Goal: Check status: Check status

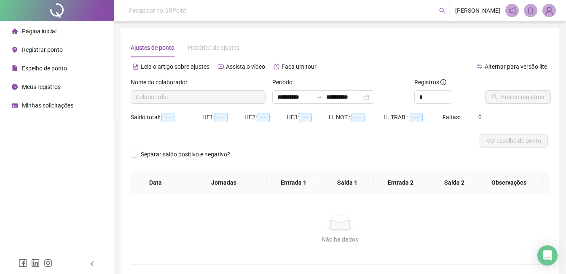
type input "**********"
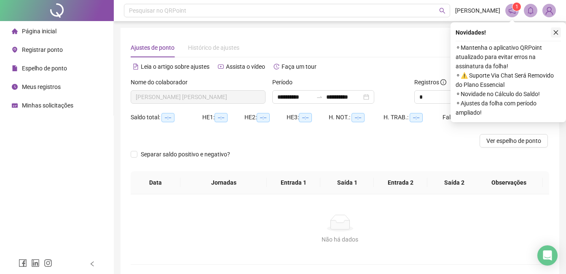
click at [554, 29] on button "button" at bounding box center [556, 32] width 10 height 10
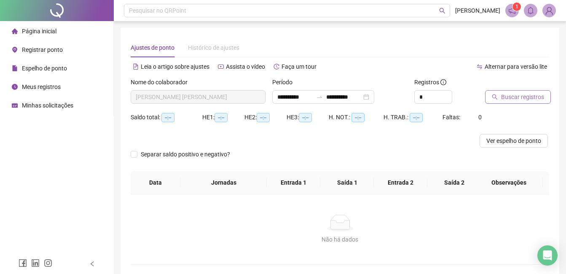
click at [506, 102] on button "Buscar registros" at bounding box center [518, 96] width 66 height 13
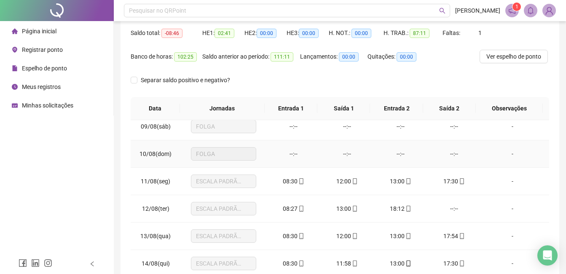
scroll to position [253, 0]
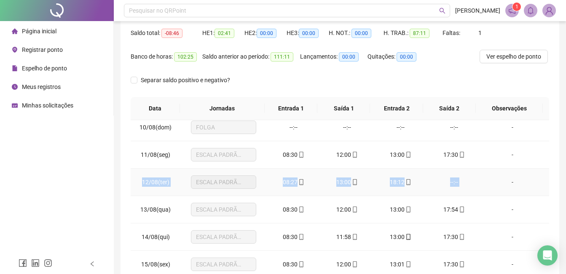
drag, startPoint x: 142, startPoint y: 183, endPoint x: 491, endPoint y: 190, distance: 349.4
click at [491, 190] on tr "12/08(ter) ESCALA PADRÃO 01 08:27 13:00 18:12 --:-- -" at bounding box center [340, 182] width 418 height 27
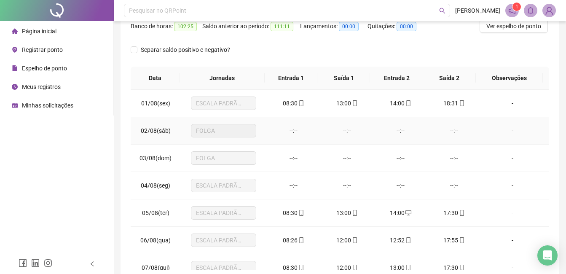
scroll to position [0, 0]
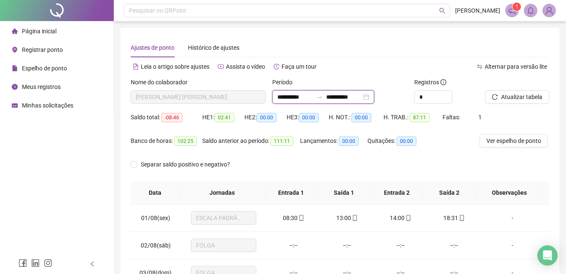
click at [302, 99] on input "**********" at bounding box center [294, 96] width 35 height 9
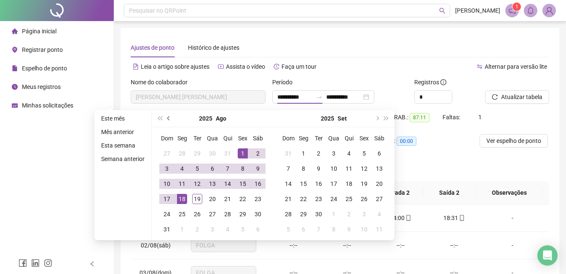
click at [168, 118] on span "prev-year" at bounding box center [169, 118] width 4 height 4
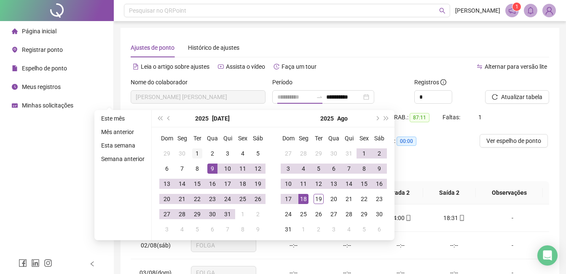
type input "**********"
click at [196, 153] on div "1" at bounding box center [197, 153] width 10 height 10
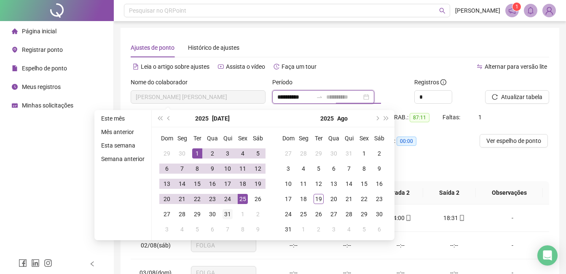
type input "**********"
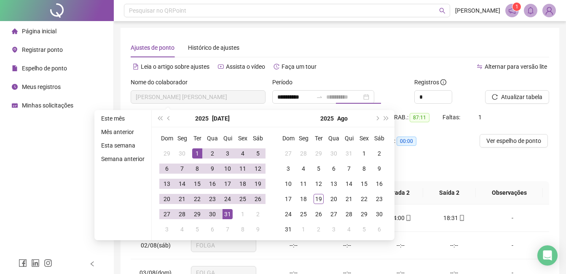
click at [225, 214] on div "31" at bounding box center [228, 214] width 10 height 10
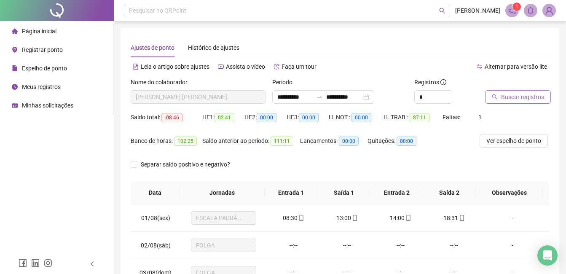
click at [515, 97] on span "Buscar registros" at bounding box center [522, 96] width 43 height 9
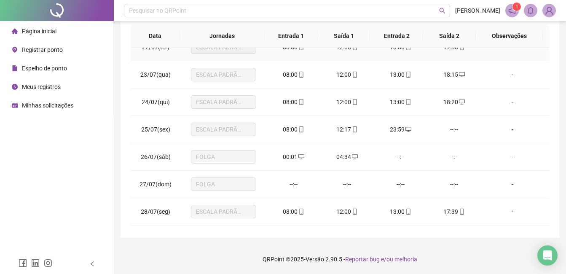
scroll to position [590, 0]
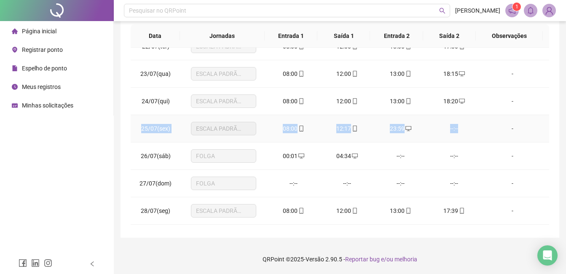
drag, startPoint x: 140, startPoint y: 130, endPoint x: 456, endPoint y: 126, distance: 315.7
click at [456, 126] on tr "25/07(sex) ESCALA PADRÃO 01 08:00 12:17 23:59 --:-- -" at bounding box center [340, 128] width 418 height 27
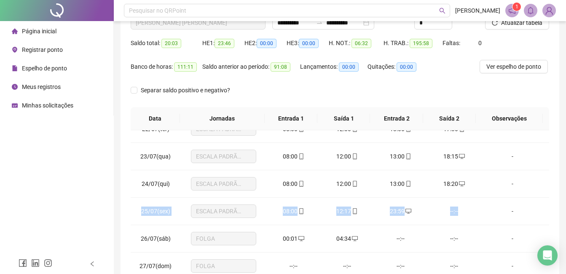
scroll to position [1, 0]
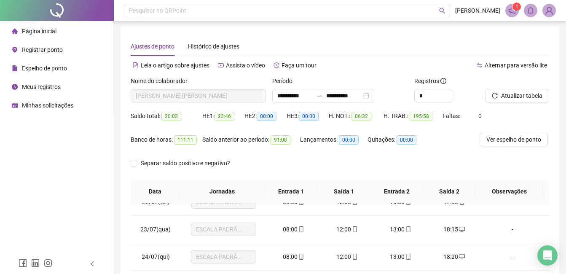
click at [42, 102] on span "Minhas solicitações" at bounding box center [47, 105] width 51 height 7
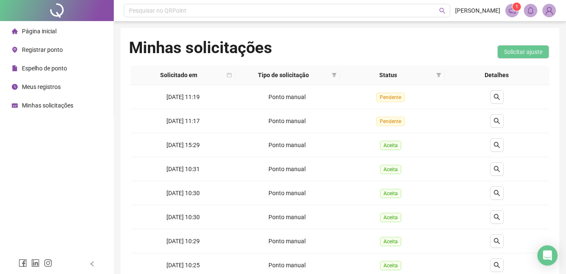
click at [46, 90] on span "Meus registros" at bounding box center [41, 86] width 39 height 7
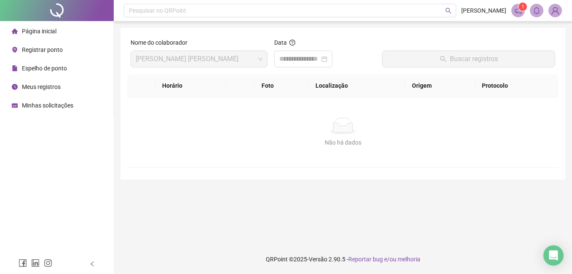
click at [44, 102] on span "Minhas solicitações" at bounding box center [47, 105] width 51 height 7
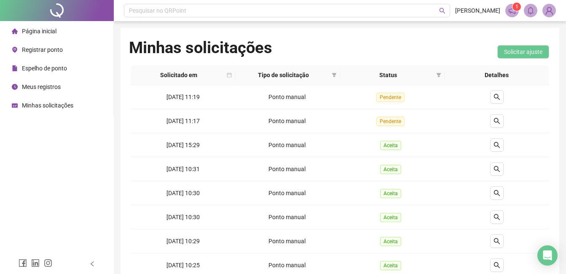
click at [36, 104] on span "Minhas solicitações" at bounding box center [47, 105] width 51 height 7
click at [37, 83] on span "Meus registros" at bounding box center [41, 86] width 39 height 7
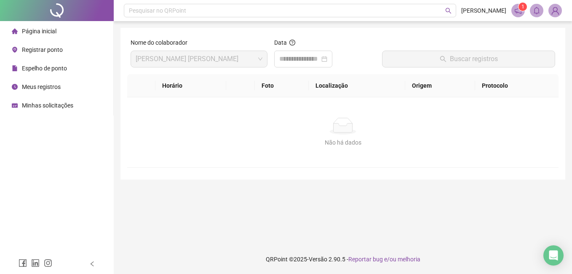
click at [56, 107] on span "Minhas solicitações" at bounding box center [47, 105] width 51 height 7
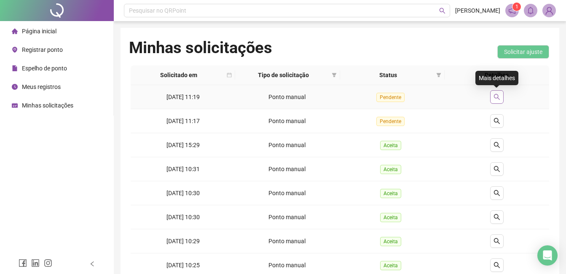
click at [495, 93] on button "button" at bounding box center [496, 96] width 13 height 13
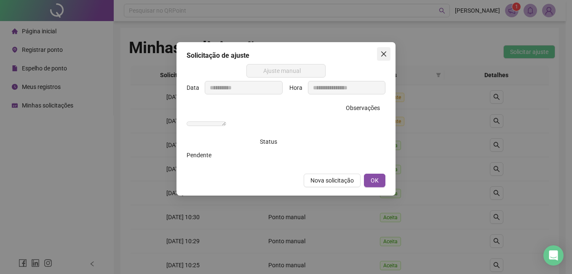
click at [385, 54] on icon "close" at bounding box center [384, 54] width 7 height 7
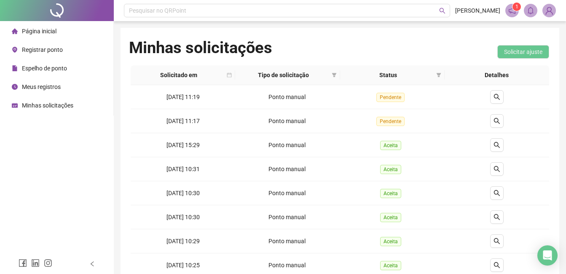
click at [40, 108] on span "Minhas solicitações" at bounding box center [47, 105] width 51 height 7
click at [44, 90] on span "Meus registros" at bounding box center [41, 86] width 39 height 7
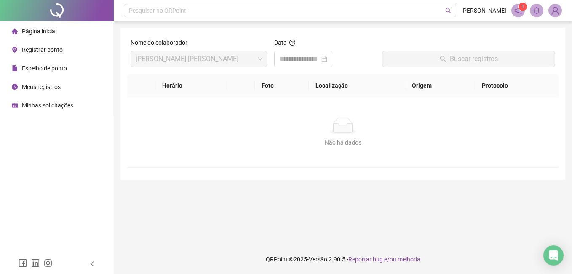
click at [48, 110] on div "Minhas solicitações" at bounding box center [43, 105] width 62 height 17
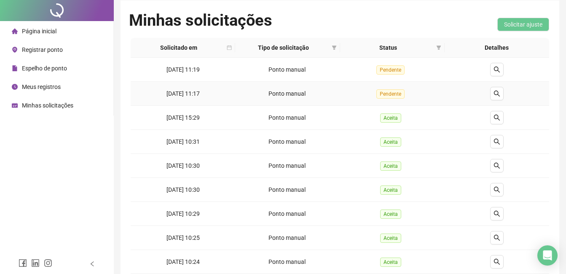
scroll to position [42, 0]
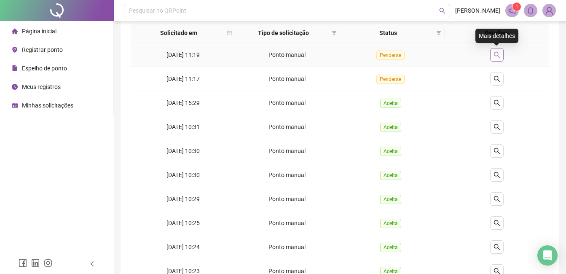
click at [499, 54] on icon "search" at bounding box center [496, 54] width 7 height 7
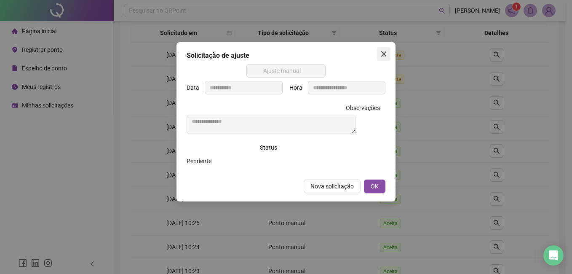
click at [381, 52] on icon "close" at bounding box center [384, 54] width 7 height 7
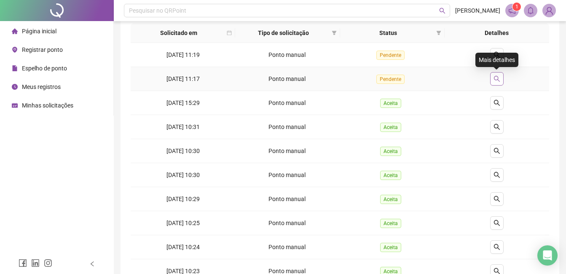
click at [500, 77] on button "button" at bounding box center [496, 78] width 13 height 13
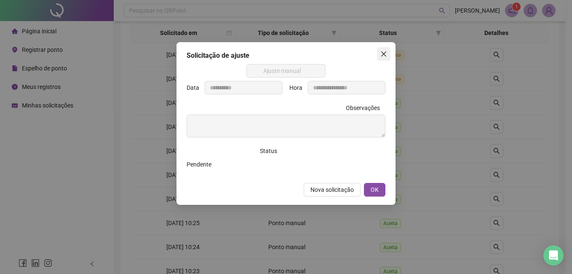
click at [382, 54] on icon "close" at bounding box center [384, 54] width 7 height 7
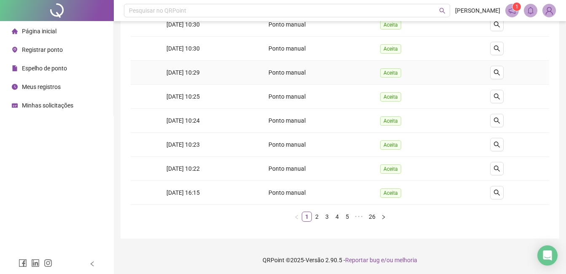
scroll to position [169, 0]
click at [318, 217] on link "2" at bounding box center [316, 215] width 9 height 9
click at [372, 218] on link "26" at bounding box center [372, 215] width 12 height 9
click at [289, 215] on button "button" at bounding box center [292, 216] width 10 height 10
click at [302, 216] on link "1" at bounding box center [301, 215] width 9 height 9
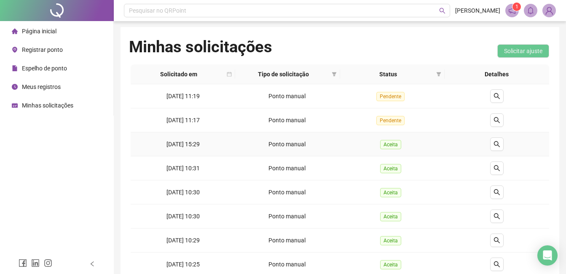
scroll to position [0, 0]
